Goal: Find specific page/section: Find specific page/section

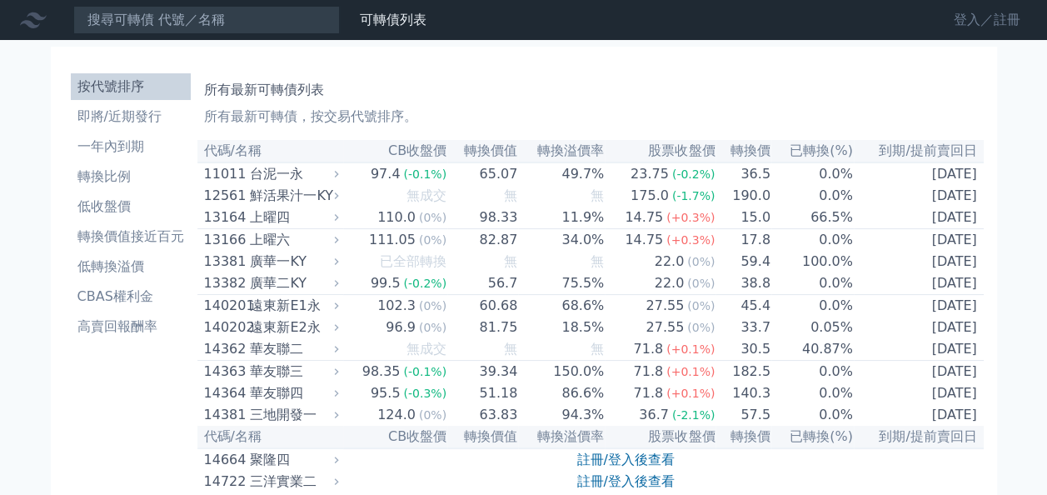
click at [972, 15] on link "登入／註冊" at bounding box center [986, 20] width 93 height 27
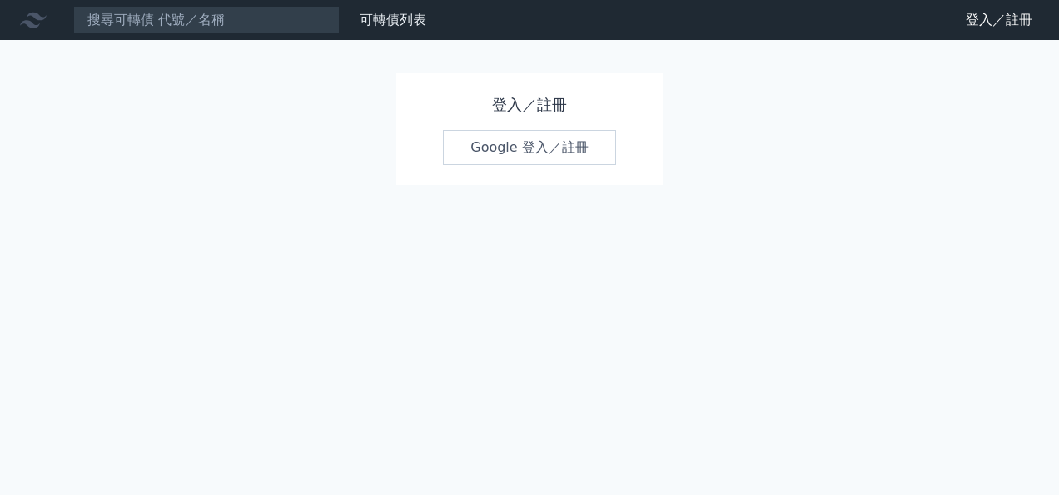
click at [545, 164] on div "登入／註冊 Google 登入／註冊" at bounding box center [529, 129] width 266 height 112
click at [553, 153] on link "Google 登入／註冊" at bounding box center [529, 147] width 173 height 35
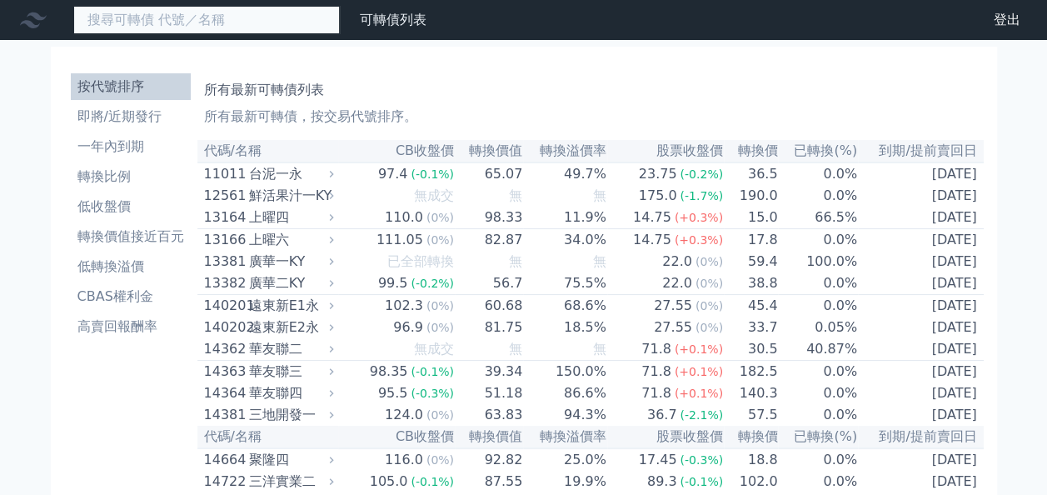
click at [216, 28] on input at bounding box center [206, 20] width 266 height 28
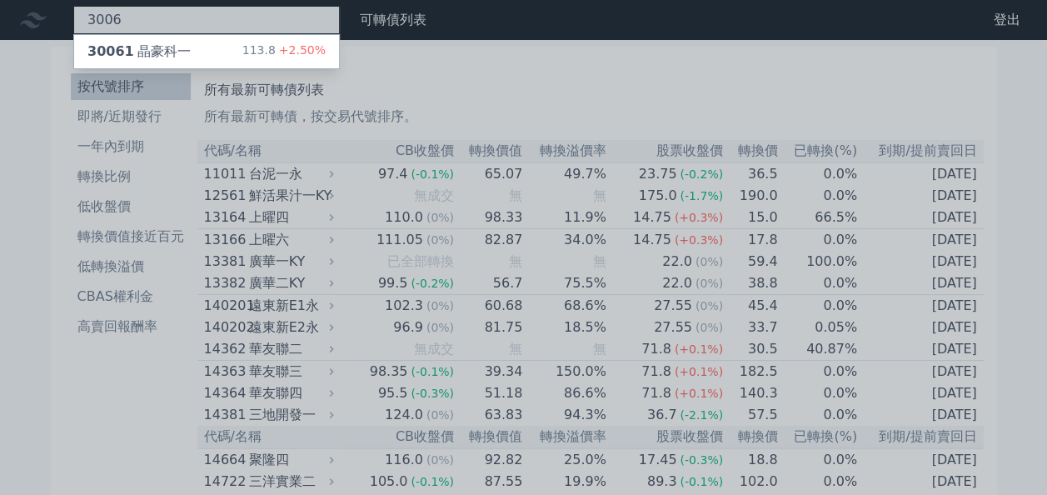
type input "3006"
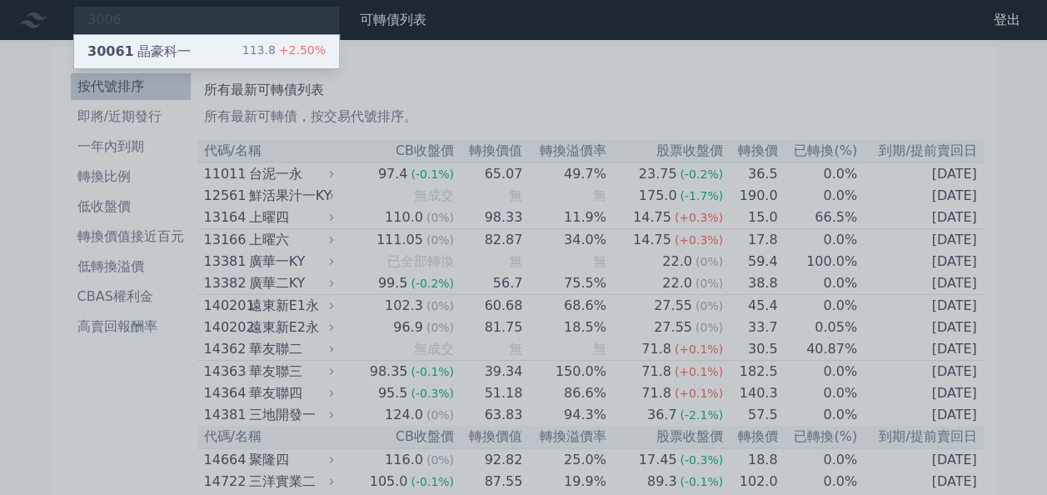
click at [187, 45] on div "30061 晶豪科一 113.8 +2.50%" at bounding box center [206, 51] width 265 height 33
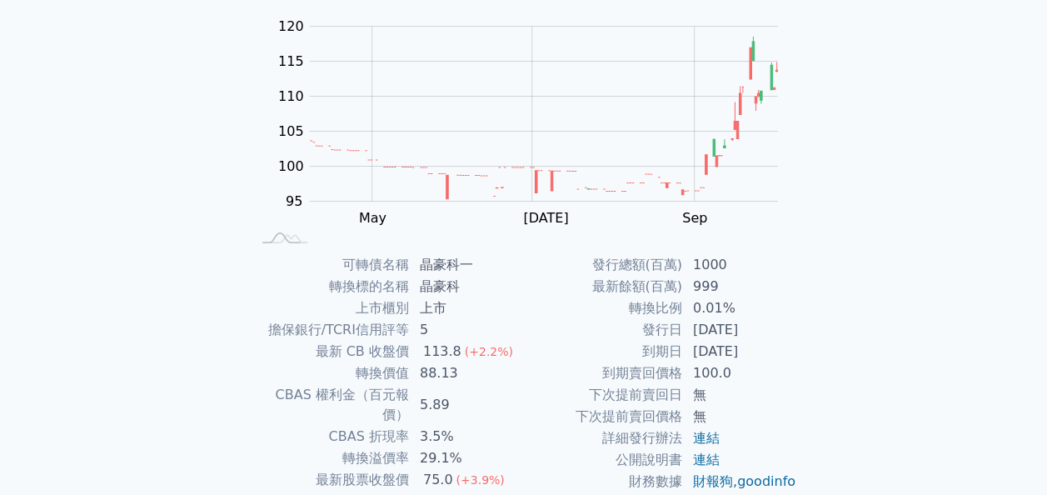
scroll to position [167, 0]
